Goal: Information Seeking & Learning: Learn about a topic

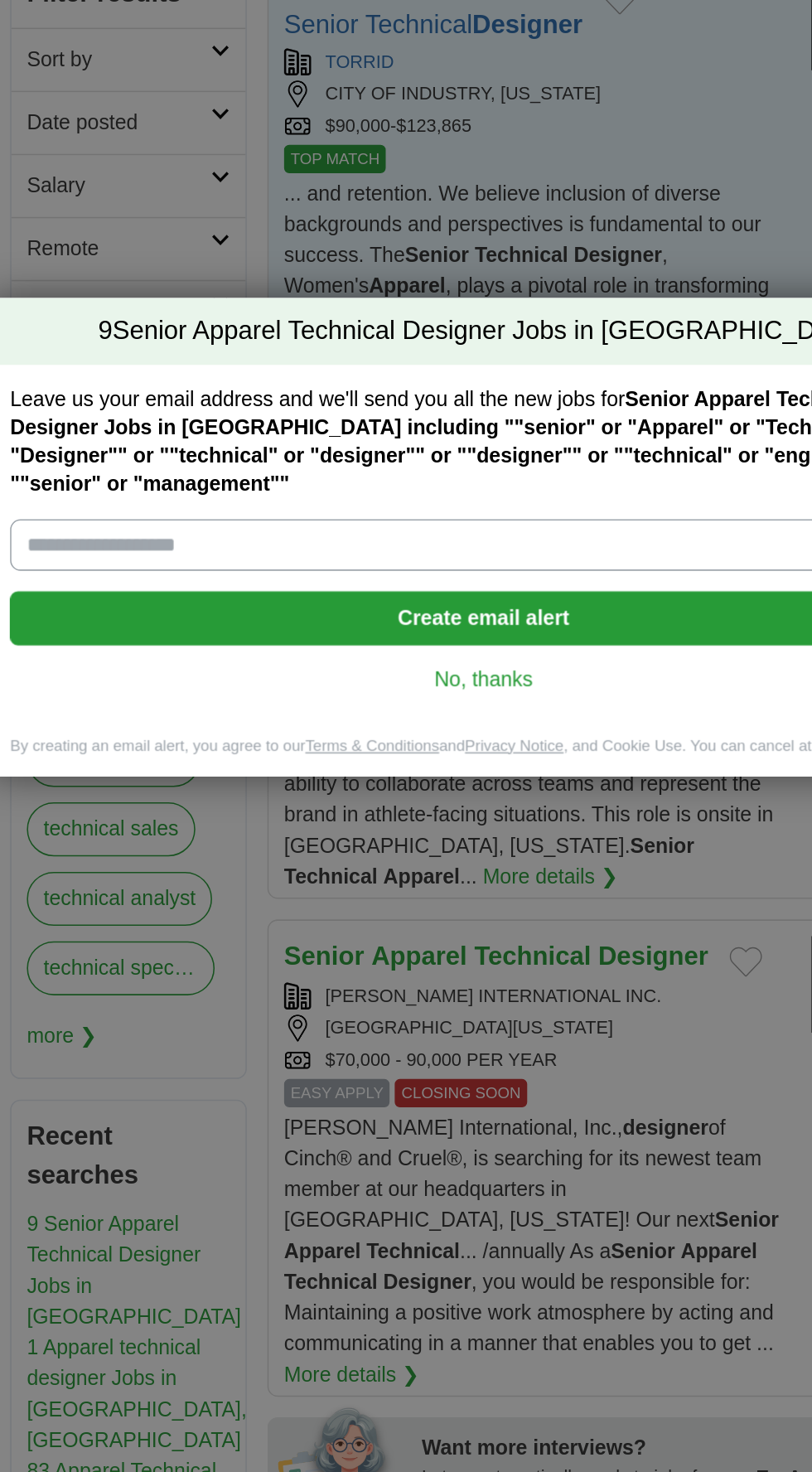
click at [426, 838] on link "No, thanks" at bounding box center [406, 828] width 584 height 19
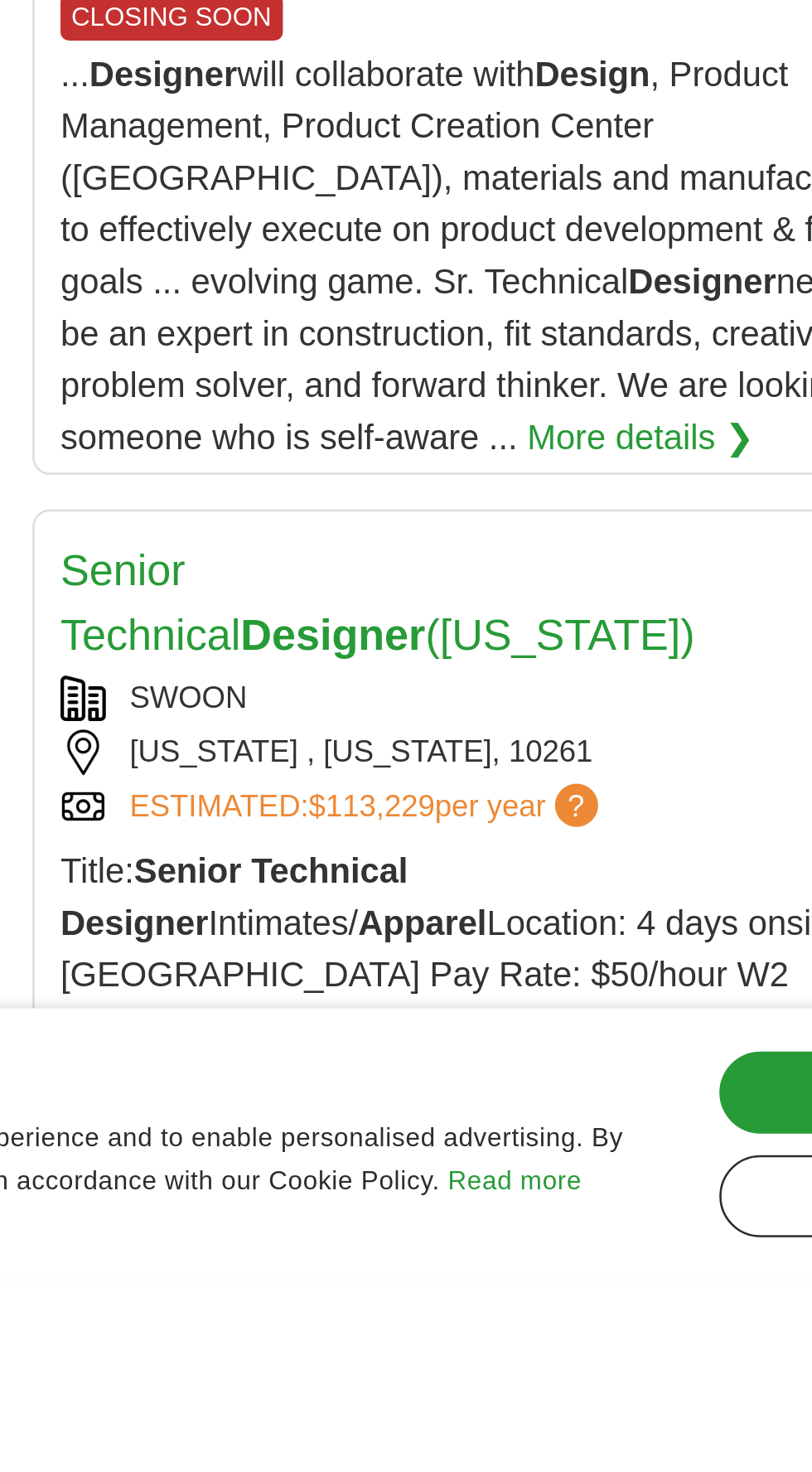
scroll to position [1555, 0]
